Goal: Navigation & Orientation: Understand site structure

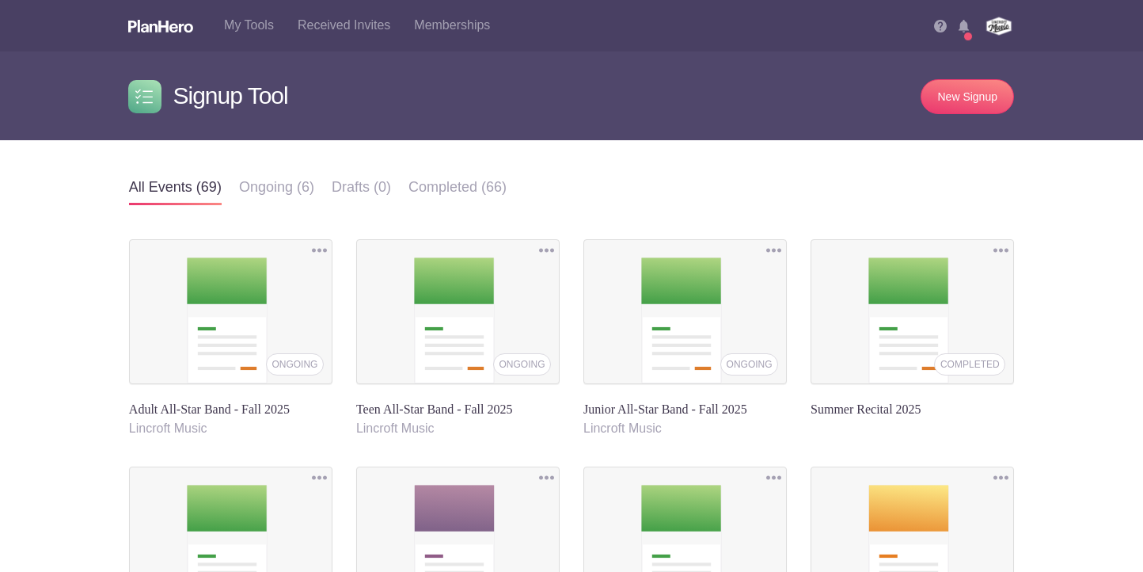
click at [968, 25] on img at bounding box center [964, 26] width 10 height 13
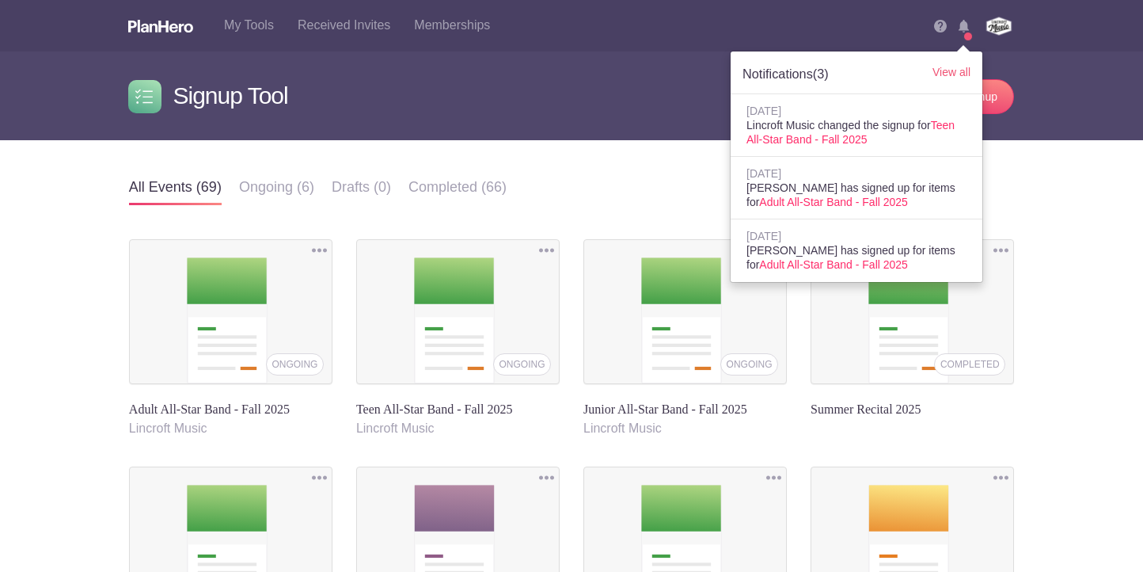
click at [967, 25] on img at bounding box center [964, 26] width 10 height 13
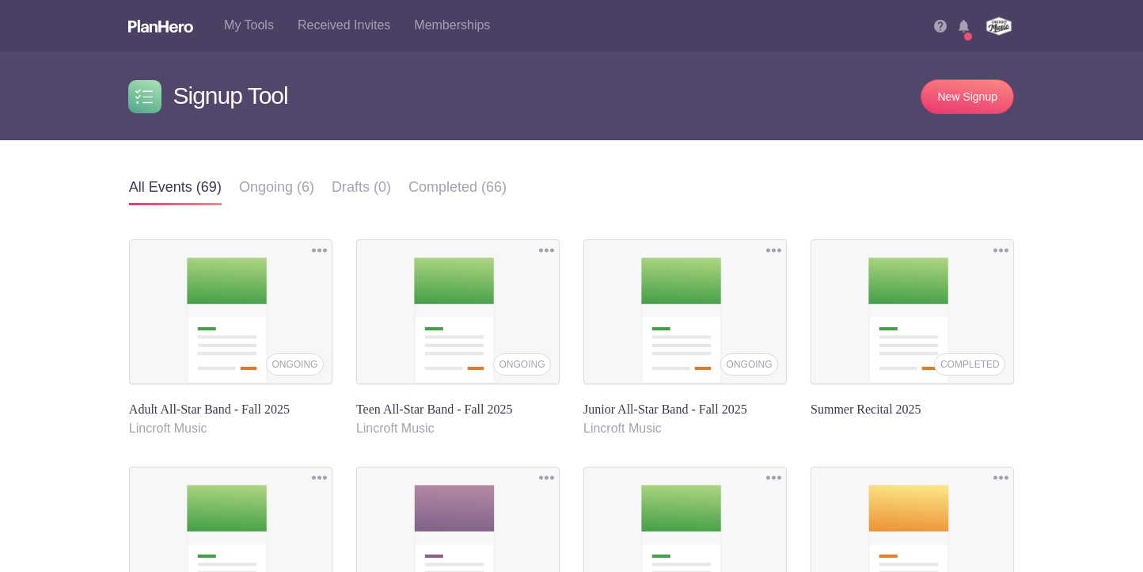
click at [965, 28] on img at bounding box center [964, 26] width 10 height 13
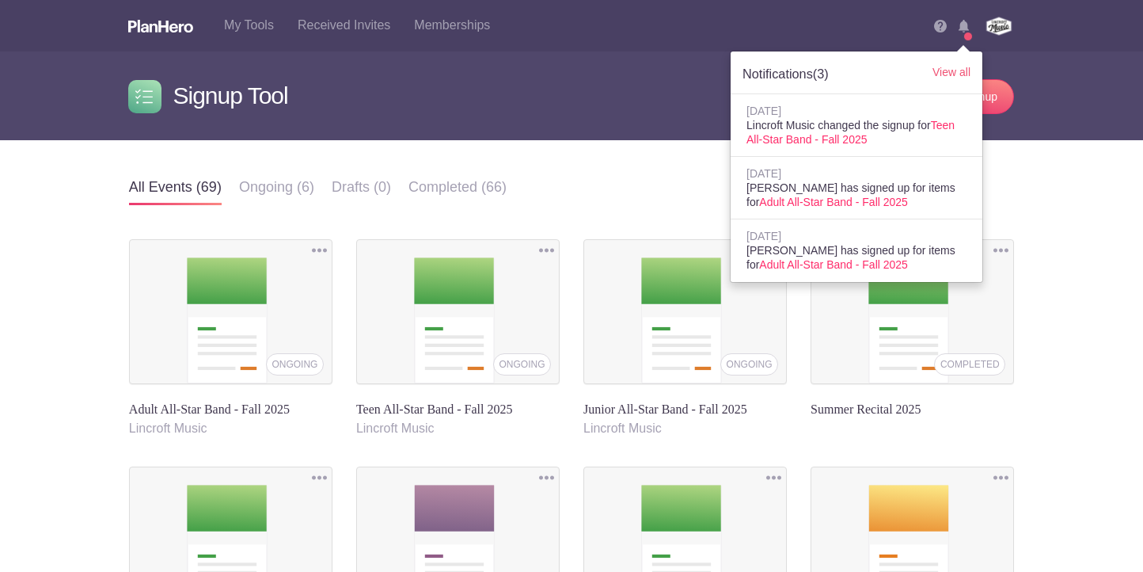
click at [964, 28] on img at bounding box center [964, 26] width 10 height 13
